Goal: Task Accomplishment & Management: Use online tool/utility

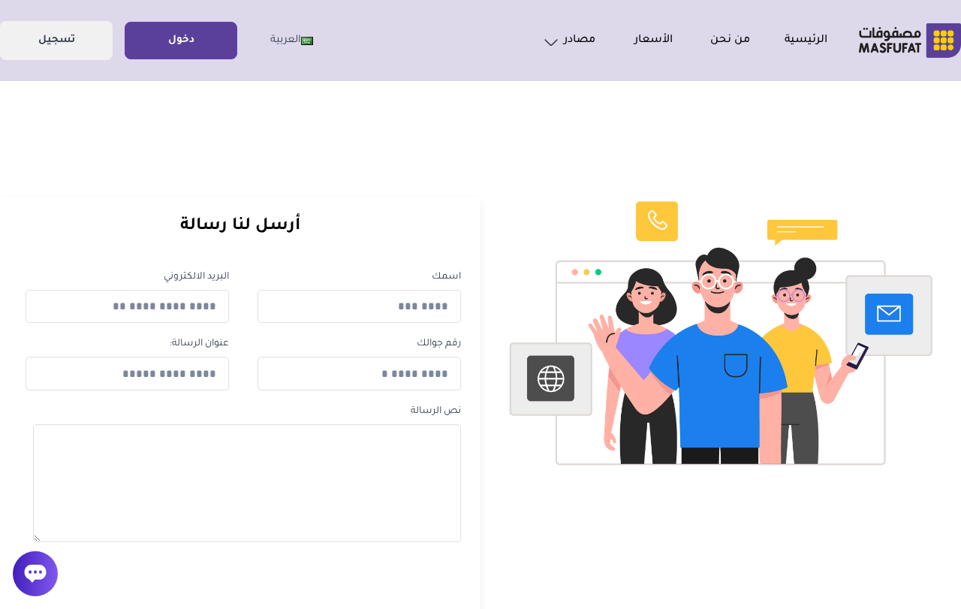
scroll to position [5, 0]
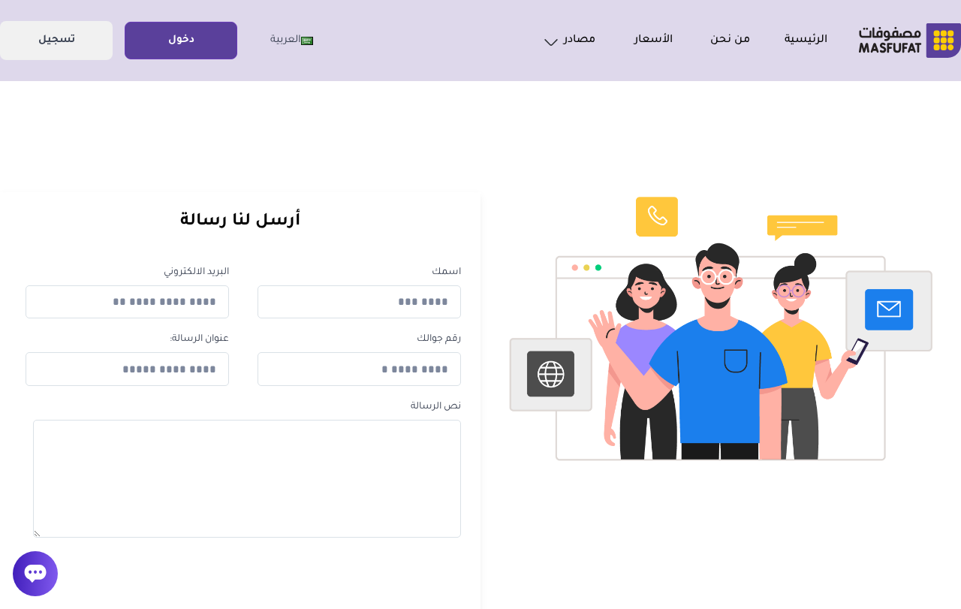
click at [174, 54] on link "دخول" at bounding box center [180, 41] width 111 height 34
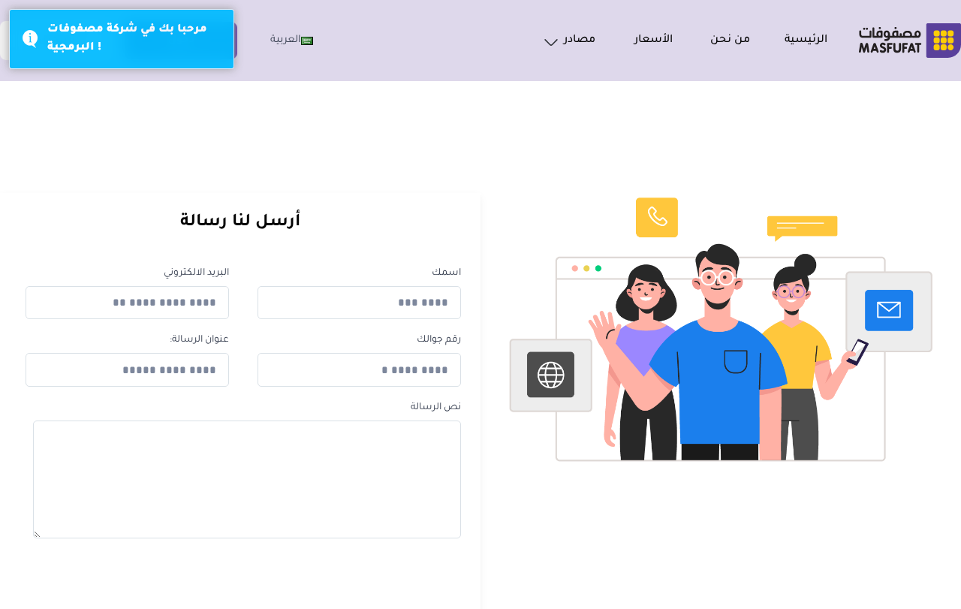
scroll to position [5, 0]
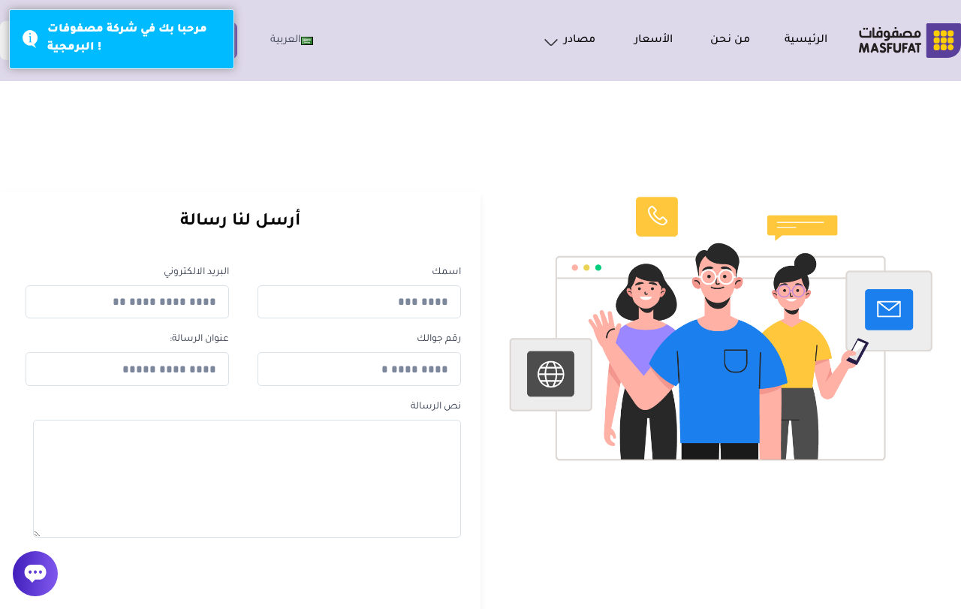
click at [29, 121] on div "اتصل بنا" at bounding box center [540, 139] width 1089 height 47
click at [198, 125] on div "اتصل بنا" at bounding box center [540, 139] width 1089 height 47
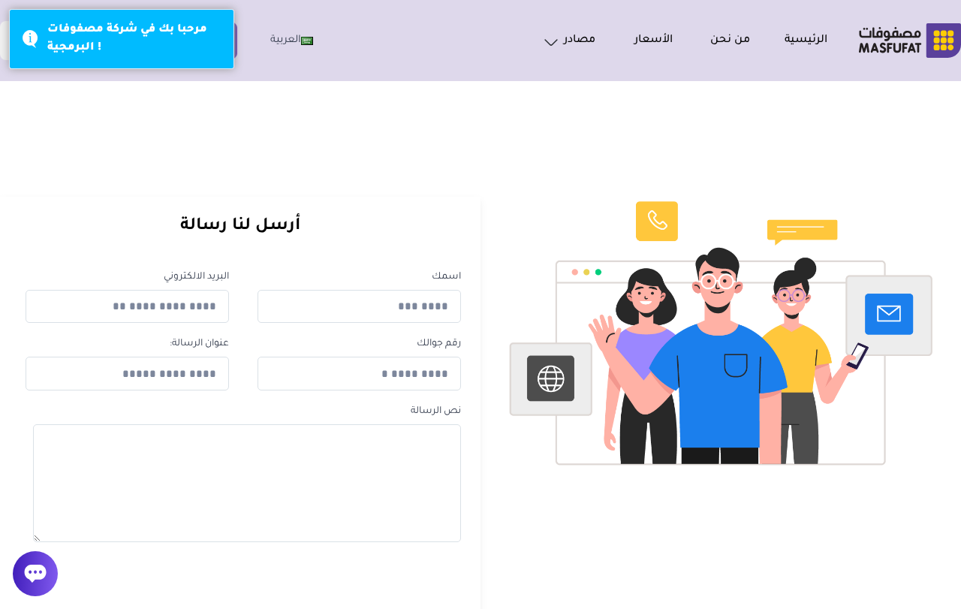
click at [364, 51] on nav "الرئيسية من نحن الأسعار مصادر الاسئلة الشائعة [GEOGRAPHIC_DATA]" at bounding box center [413, 40] width 827 height 39
click at [28, 35] on div "مرحبا بك في شركة مصفوفات البرمجية !" at bounding box center [121, 39] width 225 height 60
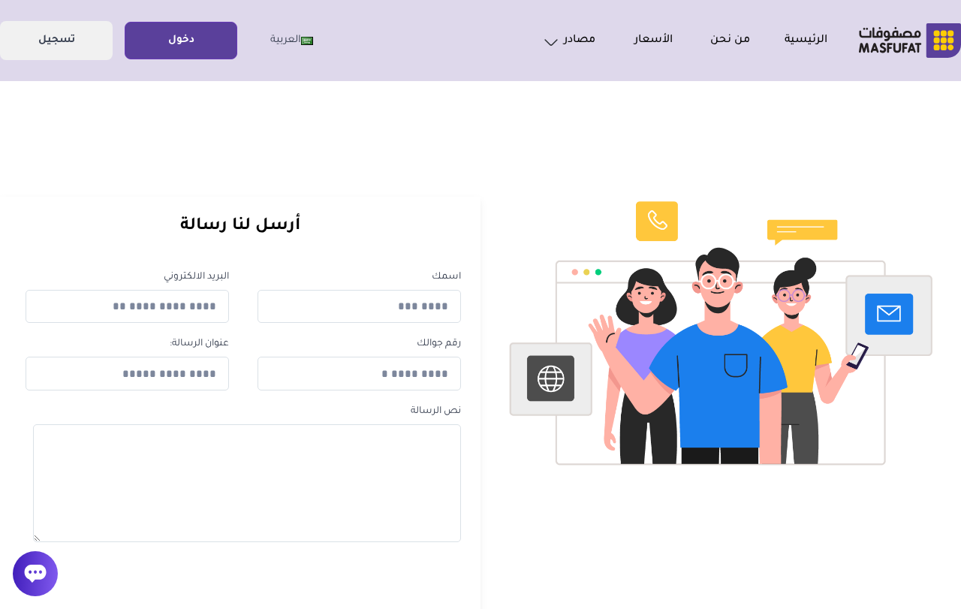
click at [188, 35] on link "دخول" at bounding box center [180, 41] width 111 height 34
click at [181, 35] on link "دخول" at bounding box center [180, 41] width 111 height 34
click at [179, 32] on link "دخول" at bounding box center [180, 41] width 111 height 34
click at [183, 36] on link "دخول" at bounding box center [180, 41] width 111 height 34
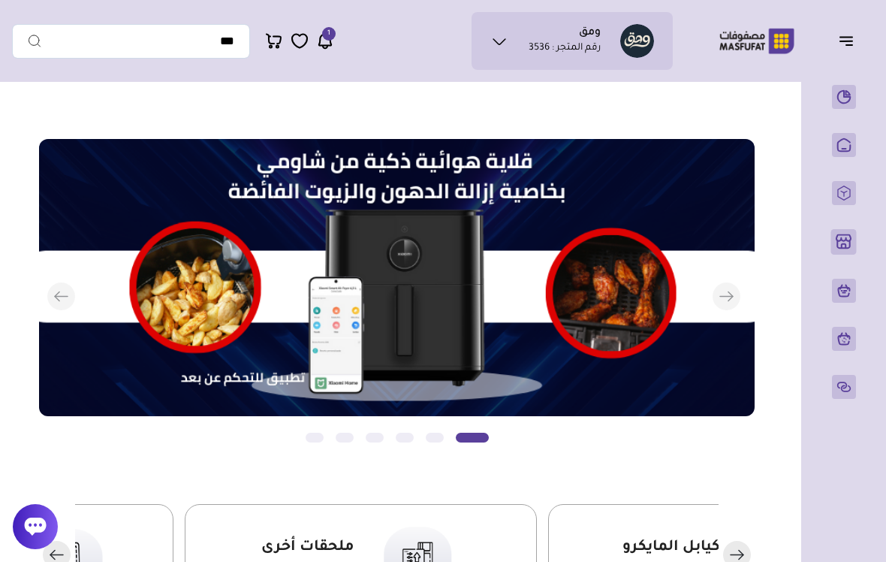
click at [854, 34] on icon "button" at bounding box center [846, 41] width 18 height 18
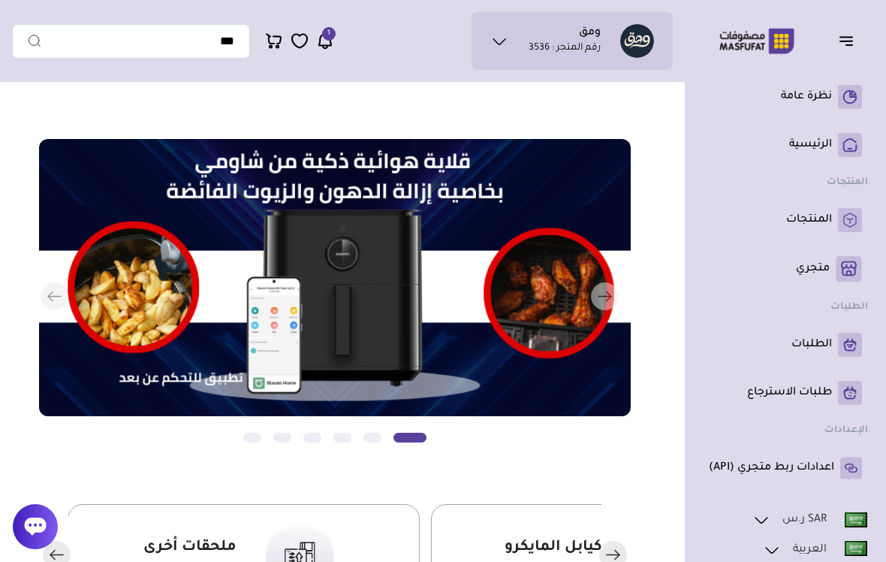
click at [809, 226] on p "المنتجات" at bounding box center [809, 219] width 46 height 15
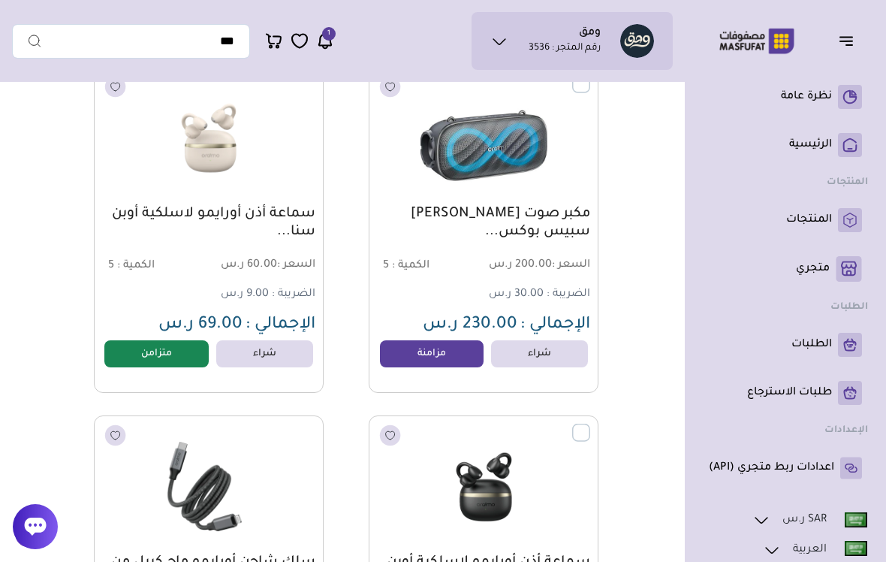
scroll to position [547, 0]
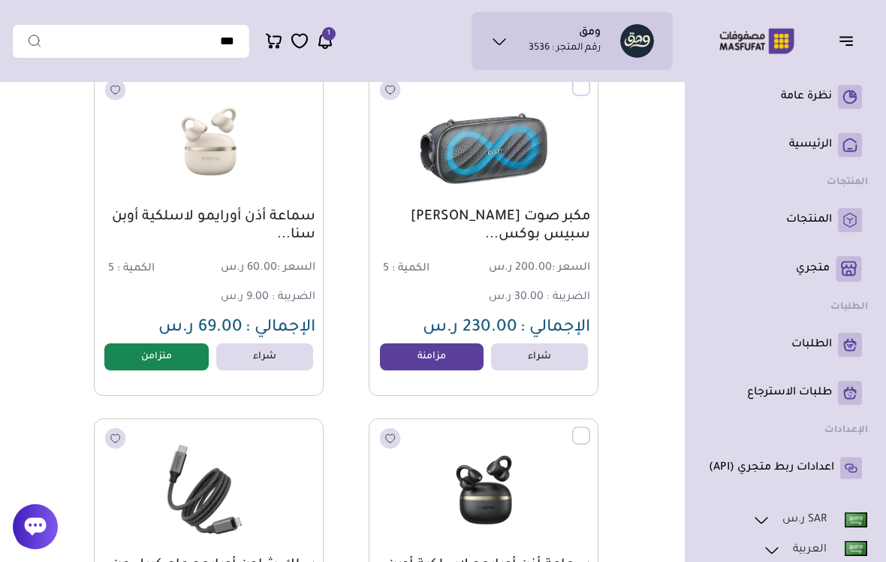
click at [461, 357] on link "مزامنة" at bounding box center [432, 356] width 104 height 27
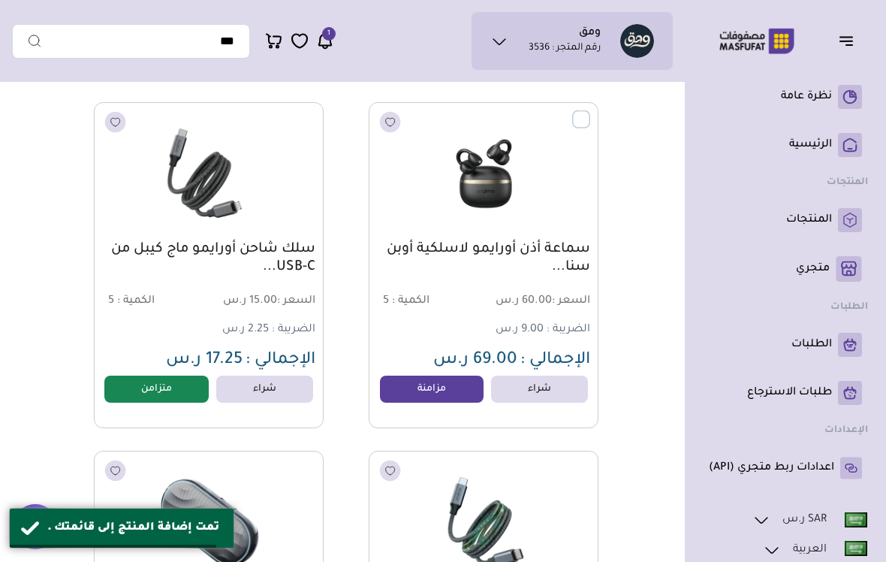
scroll to position [872, 0]
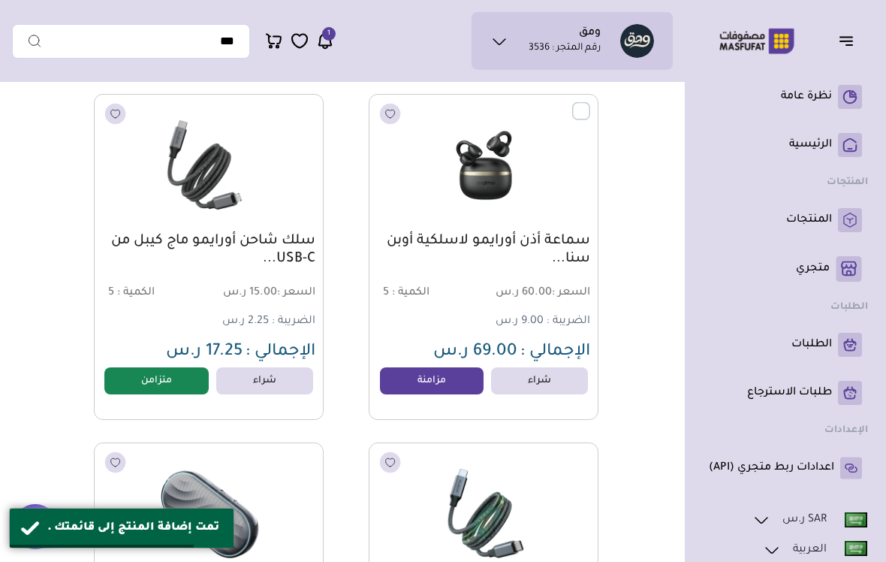
click at [435, 381] on link "مزامنة" at bounding box center [432, 380] width 104 height 27
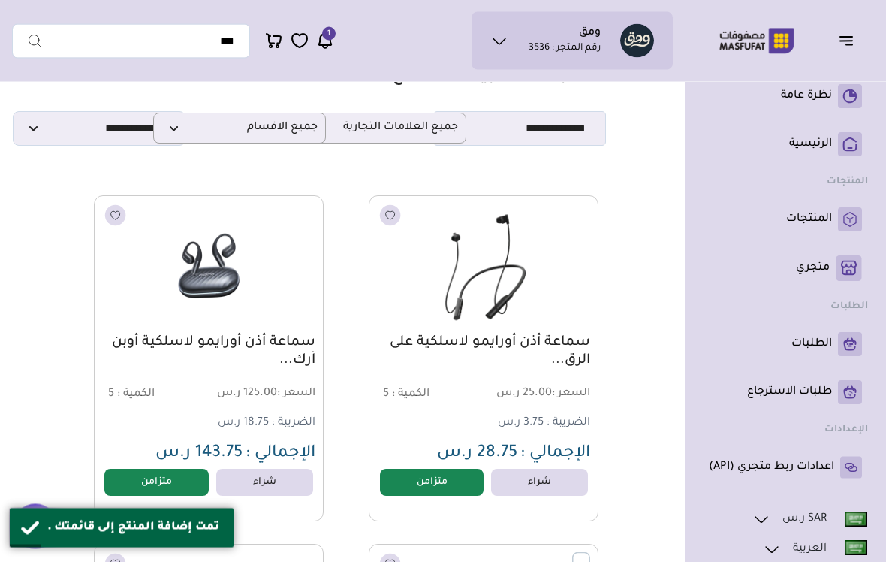
scroll to position [0, 0]
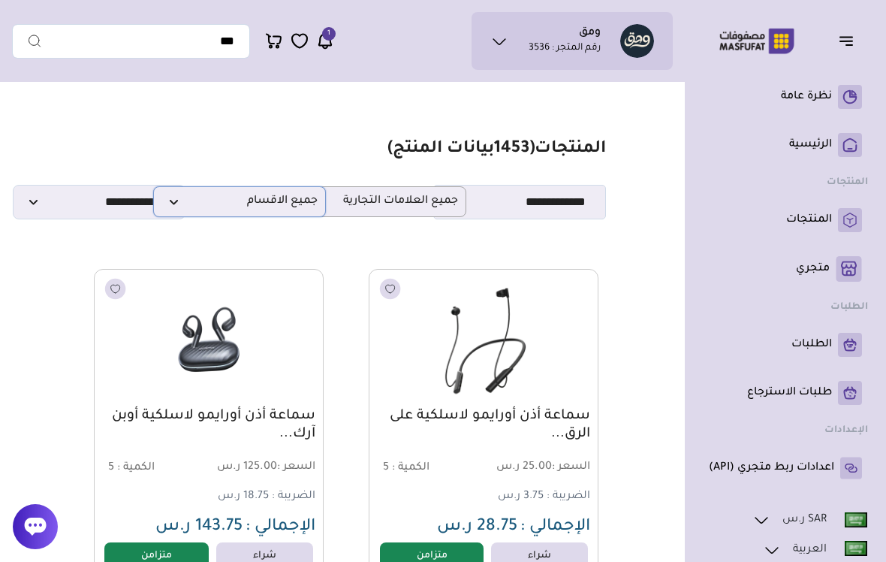
click at [295, 206] on span "جميع الاقسام" at bounding box center [239, 201] width 156 height 14
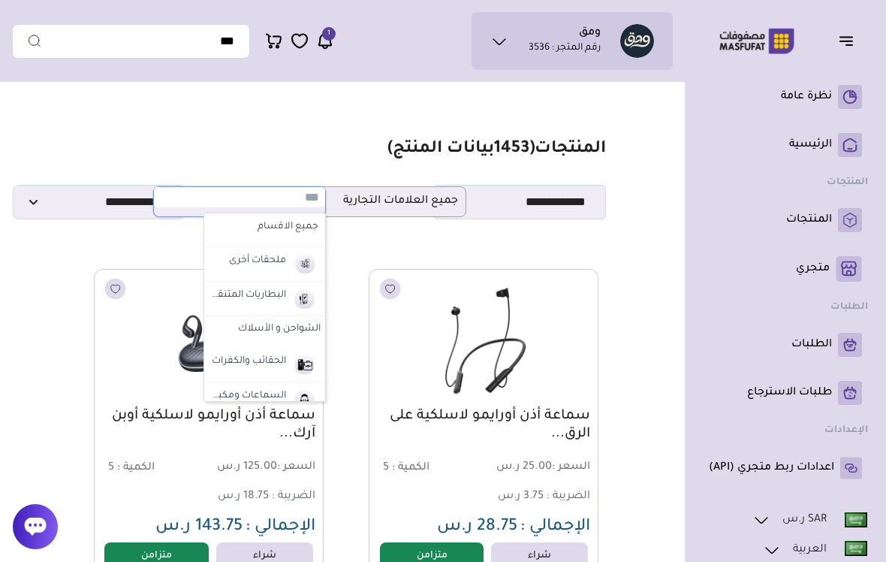
scroll to position [0, -1]
click at [295, 206] on input "text" at bounding box center [239, 197] width 171 height 20
click at [295, 257] on img at bounding box center [304, 258] width 26 height 25
select select "**"
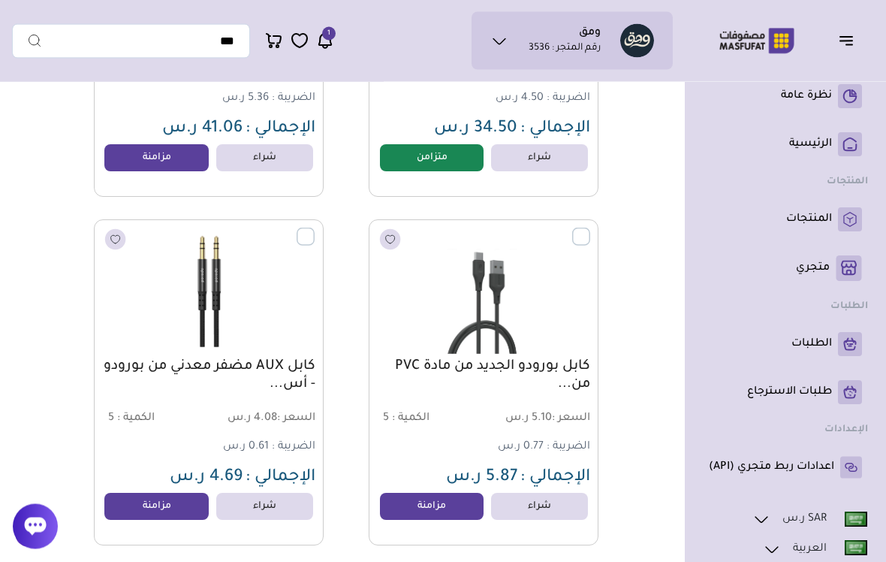
scroll to position [6273, 0]
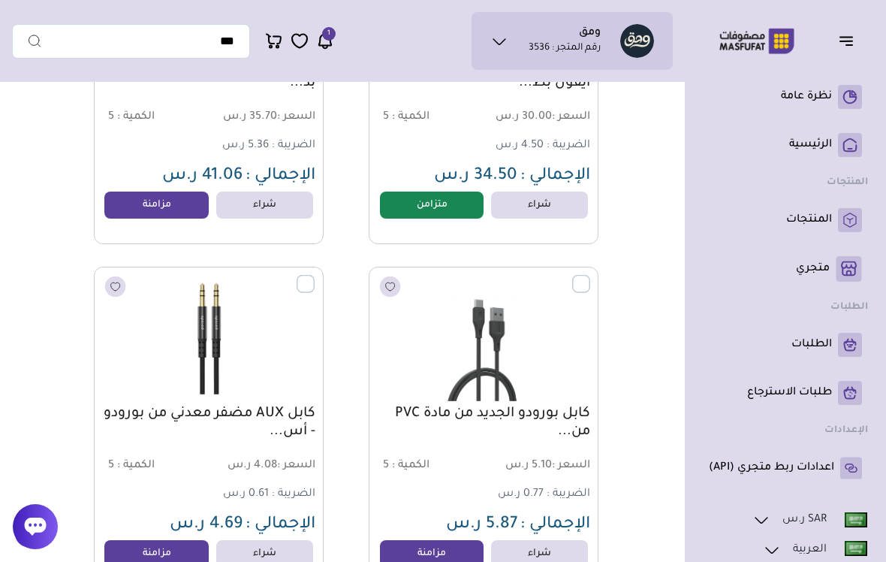
click at [590, 276] on label at bounding box center [590, 276] width 0 height 2
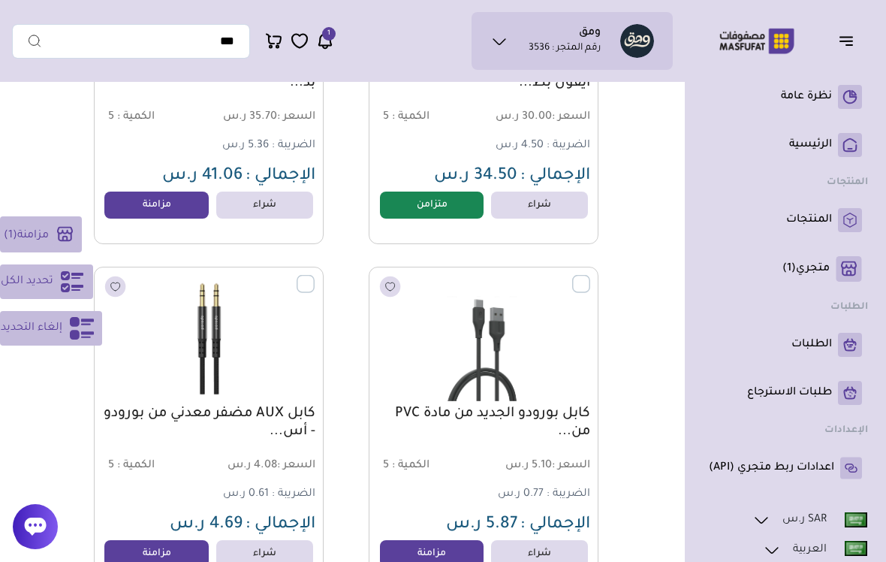
click at [294, 280] on img at bounding box center [209, 338] width 212 height 126
click at [315, 276] on label at bounding box center [315, 276] width 0 height 2
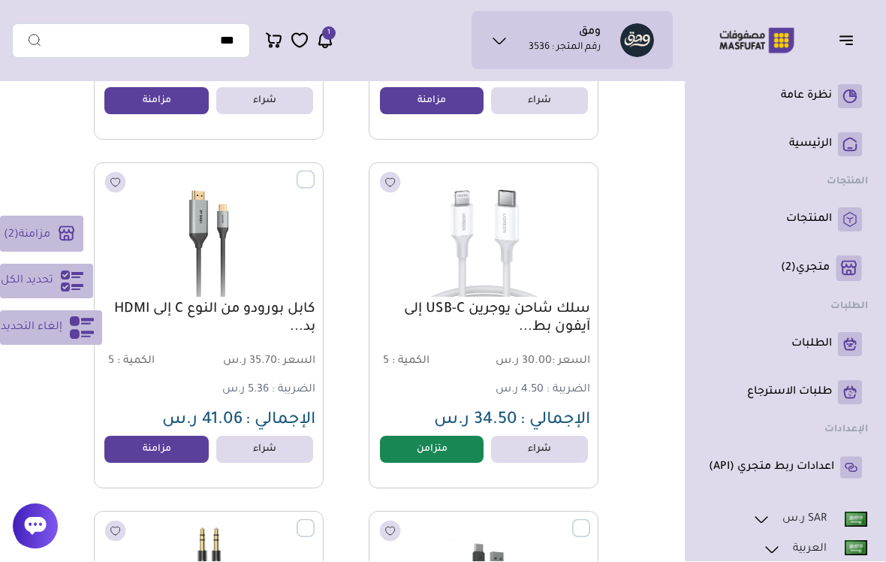
scroll to position [6029, 0]
click at [315, 172] on label at bounding box center [315, 171] width 0 height 2
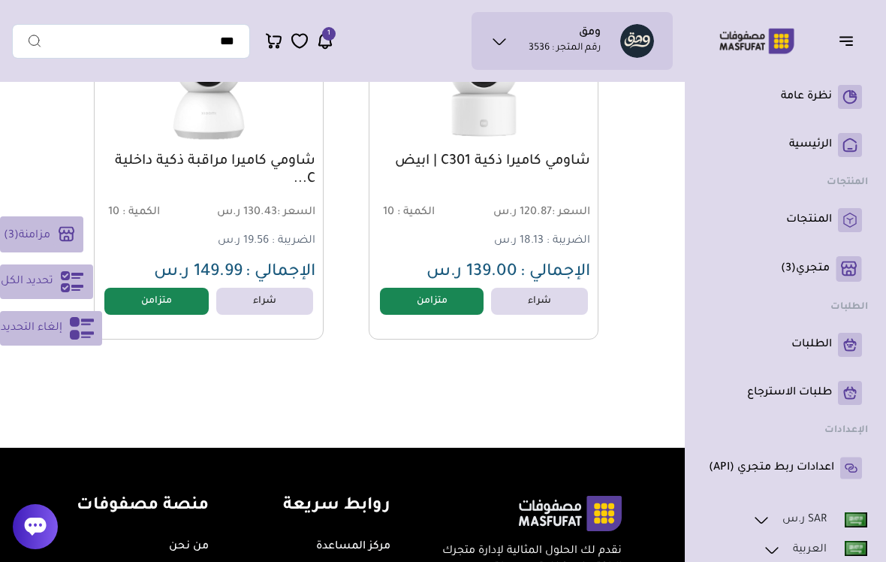
scroll to position [7568, 0]
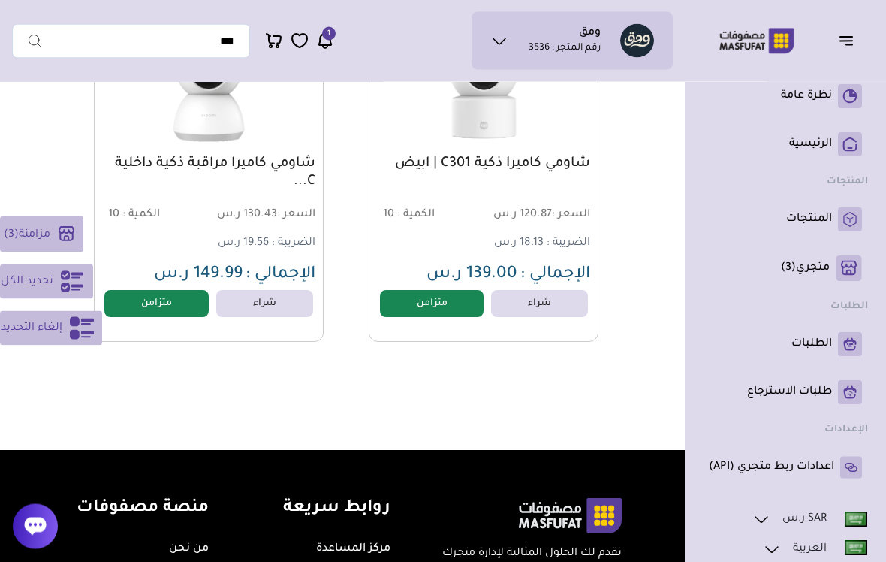
click at [44, 242] on span "مزامنة" at bounding box center [35, 236] width 32 height 12
click at [47, 236] on button "مزامنة ( 3 )" at bounding box center [41, 234] width 83 height 36
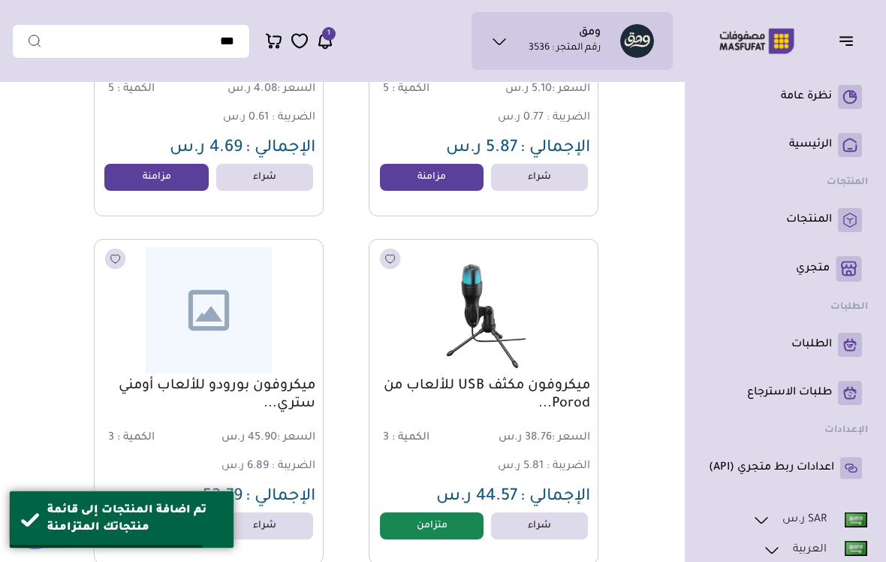
scroll to position [6642, 0]
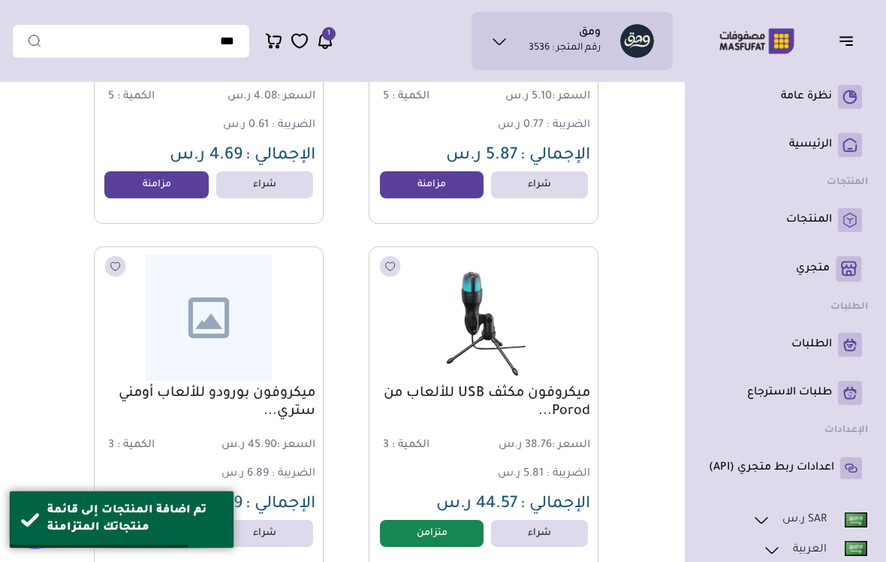
click at [821, 274] on p "متجري ( 0 )" at bounding box center [813, 268] width 34 height 15
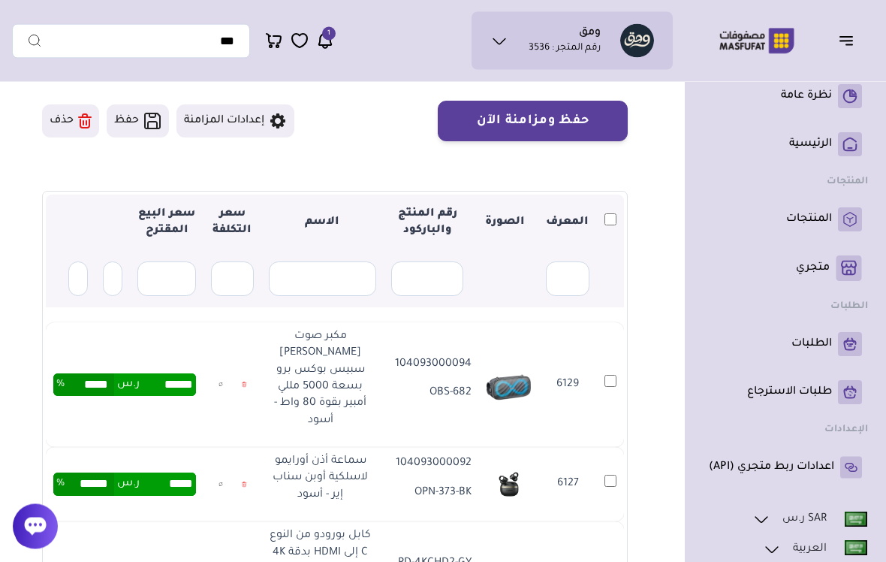
scroll to position [116, 0]
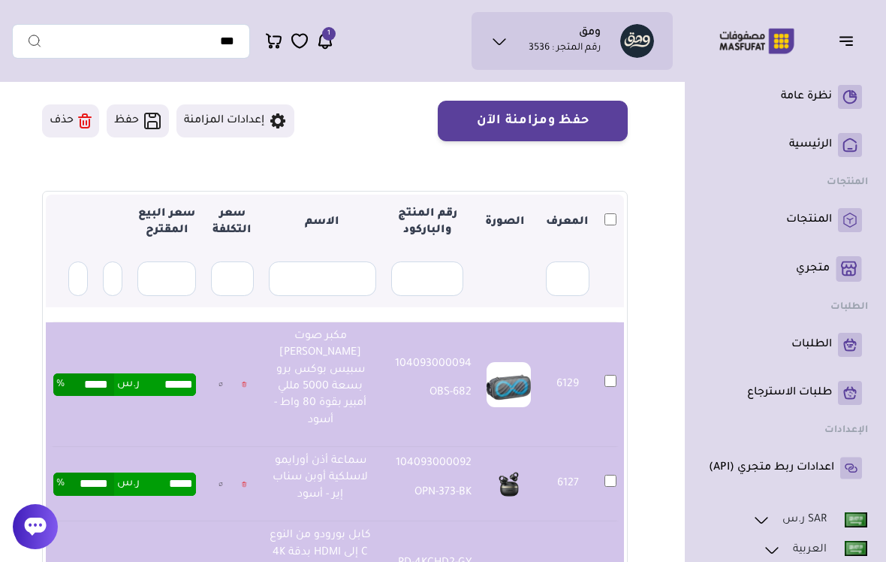
click at [590, 120] on button "حفظ ومزامنة الآن" at bounding box center [533, 121] width 190 height 41
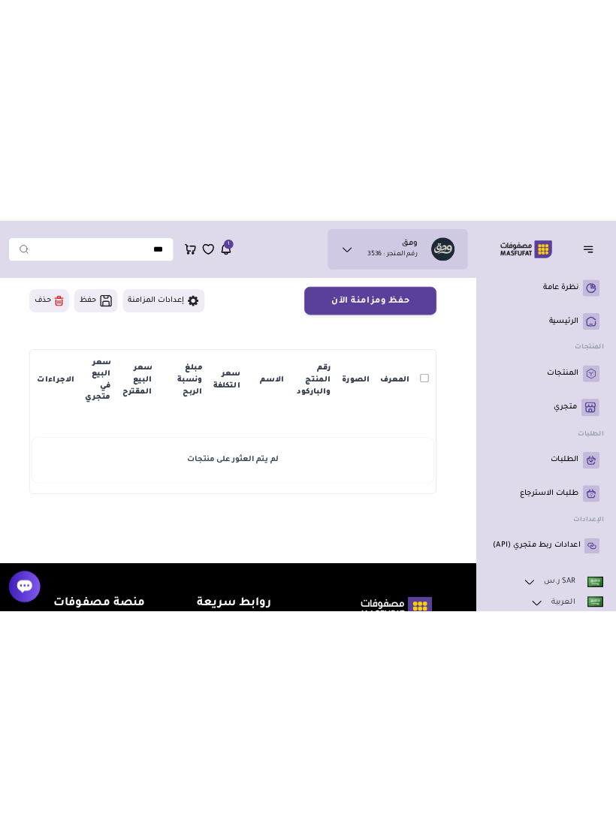
scroll to position [121, 0]
